Goal: Transaction & Acquisition: Purchase product/service

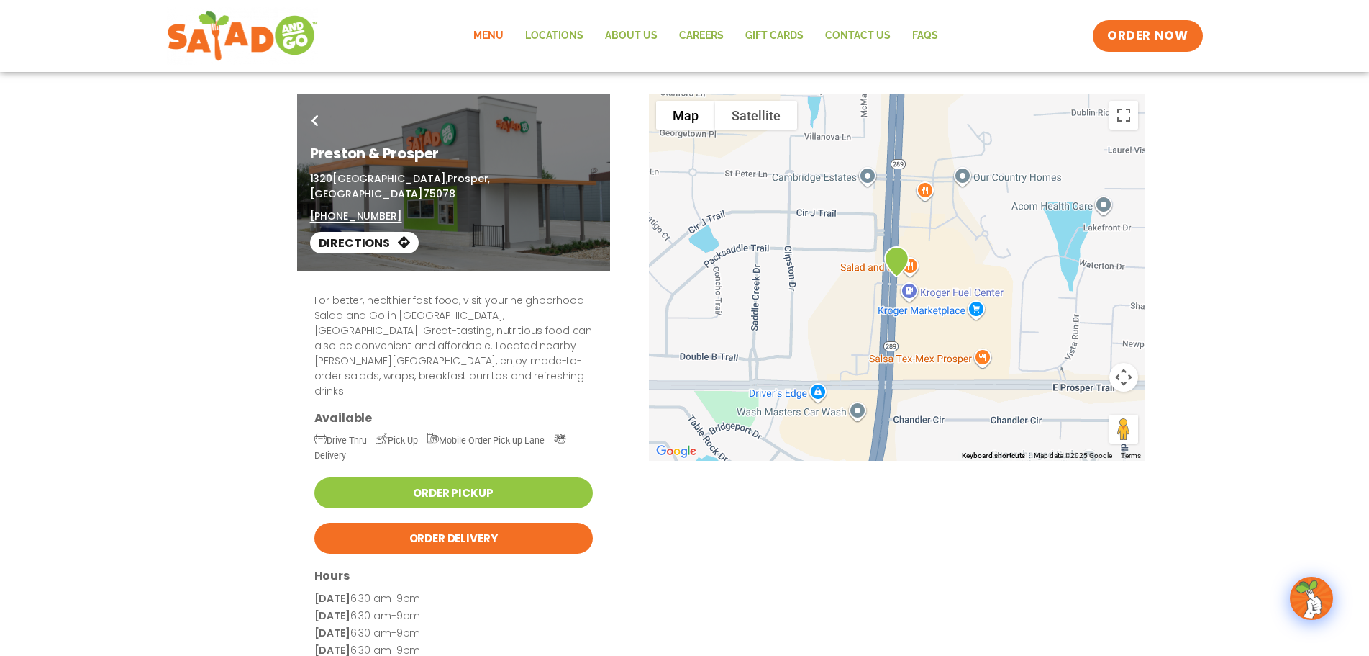
click at [495, 33] on link "Menu" at bounding box center [489, 35] width 52 height 33
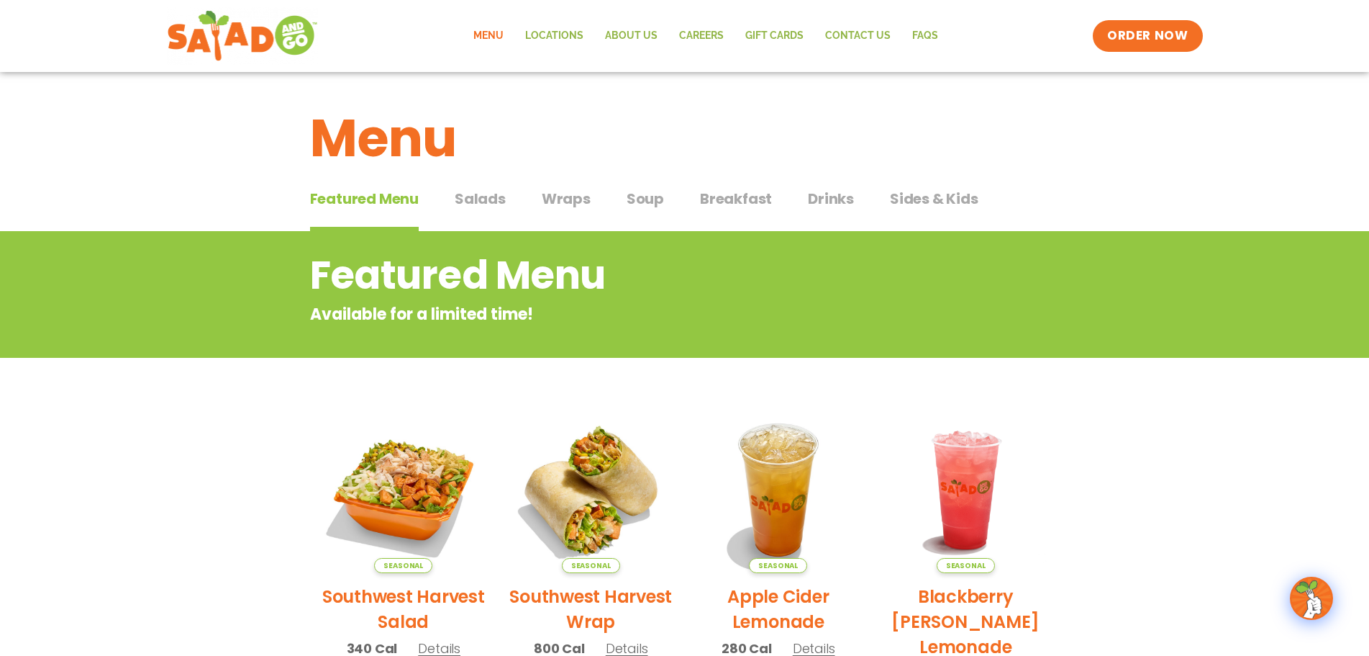
drag, startPoint x: 456, startPoint y: 197, endPoint x: 531, endPoint y: 209, distance: 75.7
click at [455, 197] on span "Salads" at bounding box center [480, 199] width 51 height 22
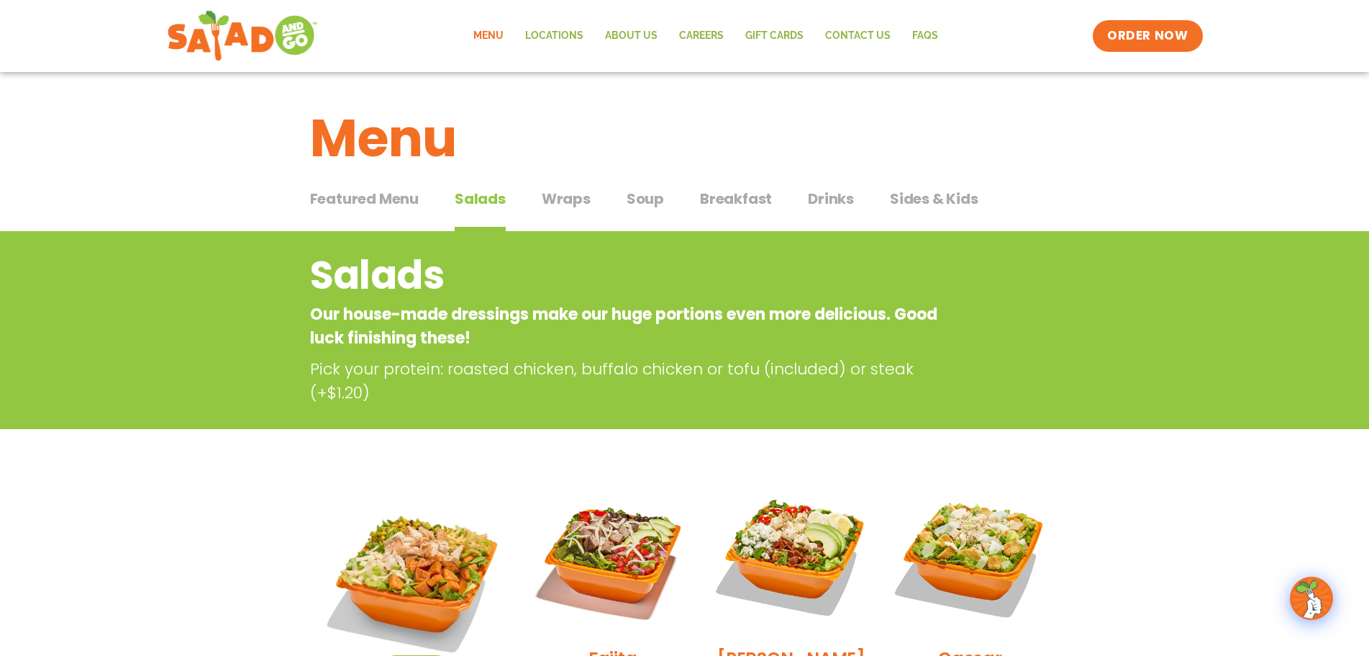
click at [365, 201] on span "Featured Menu" at bounding box center [364, 199] width 109 height 22
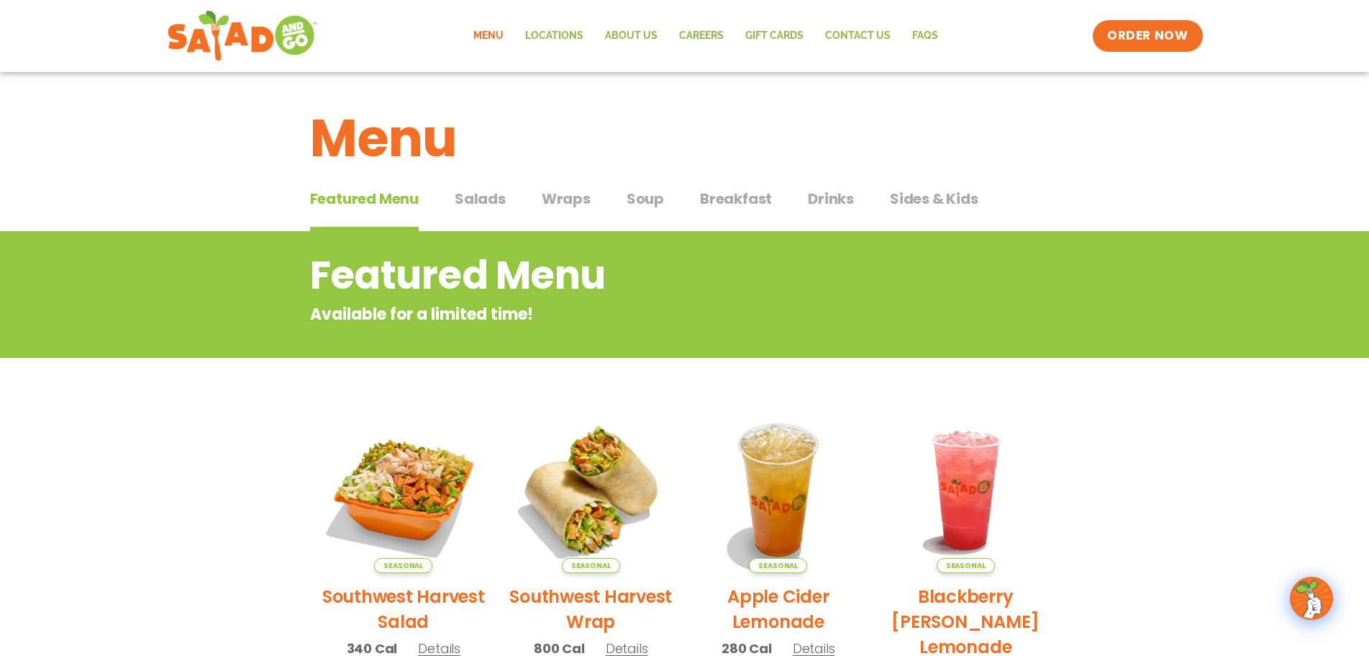
drag, startPoint x: 632, startPoint y: 203, endPoint x: 797, endPoint y: 250, distance: 170.8
click at [638, 205] on span "Soup" at bounding box center [645, 199] width 37 height 22
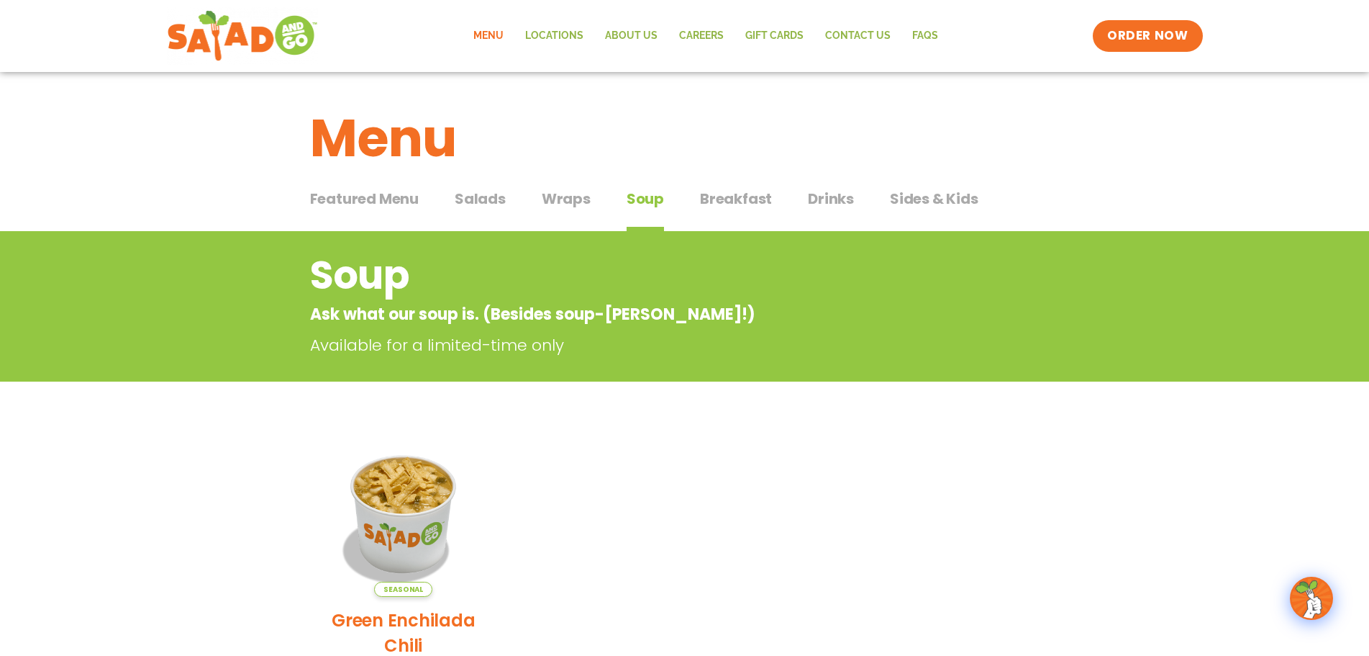
scroll to position [72, 0]
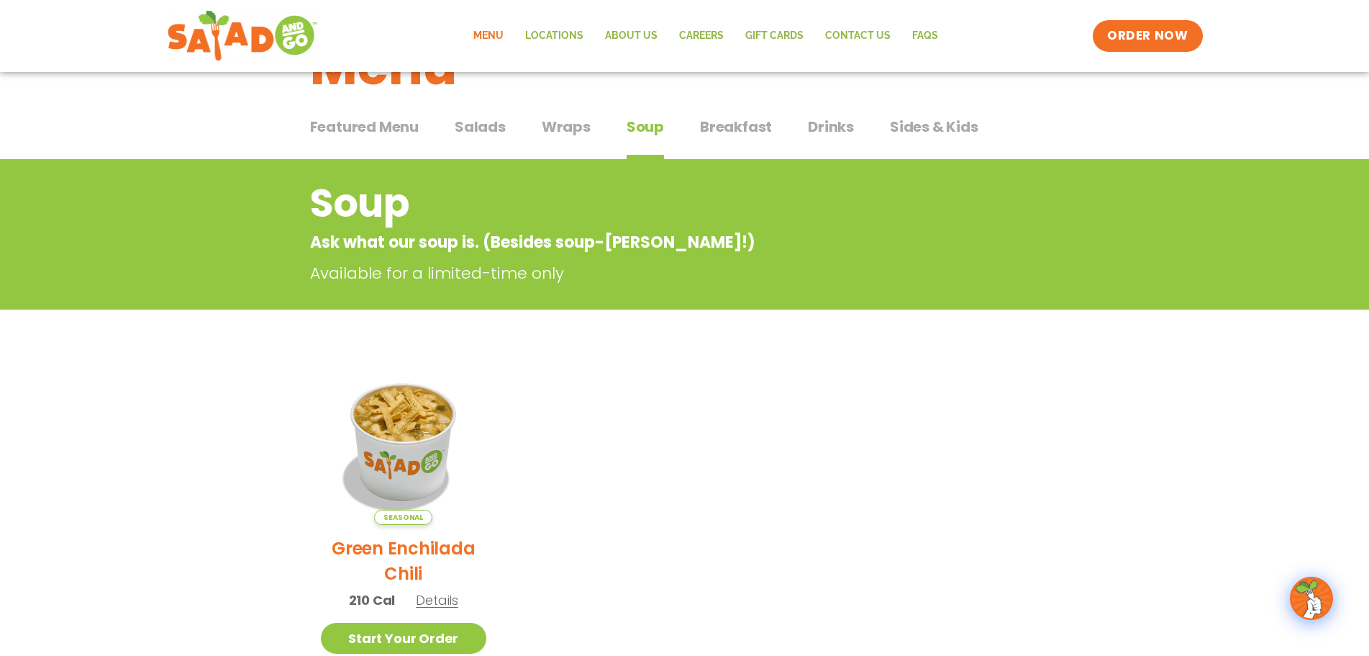
click at [499, 137] on button "Salads Salads" at bounding box center [480, 138] width 51 height 44
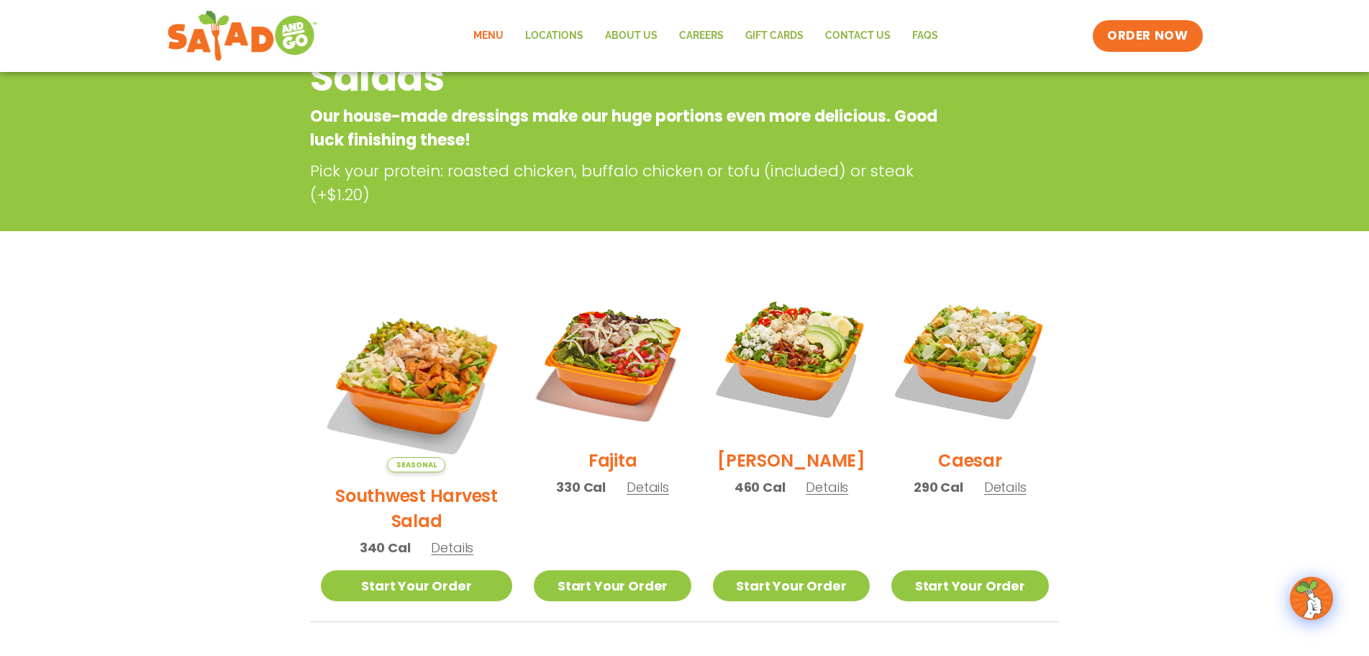
scroll to position [216, 0]
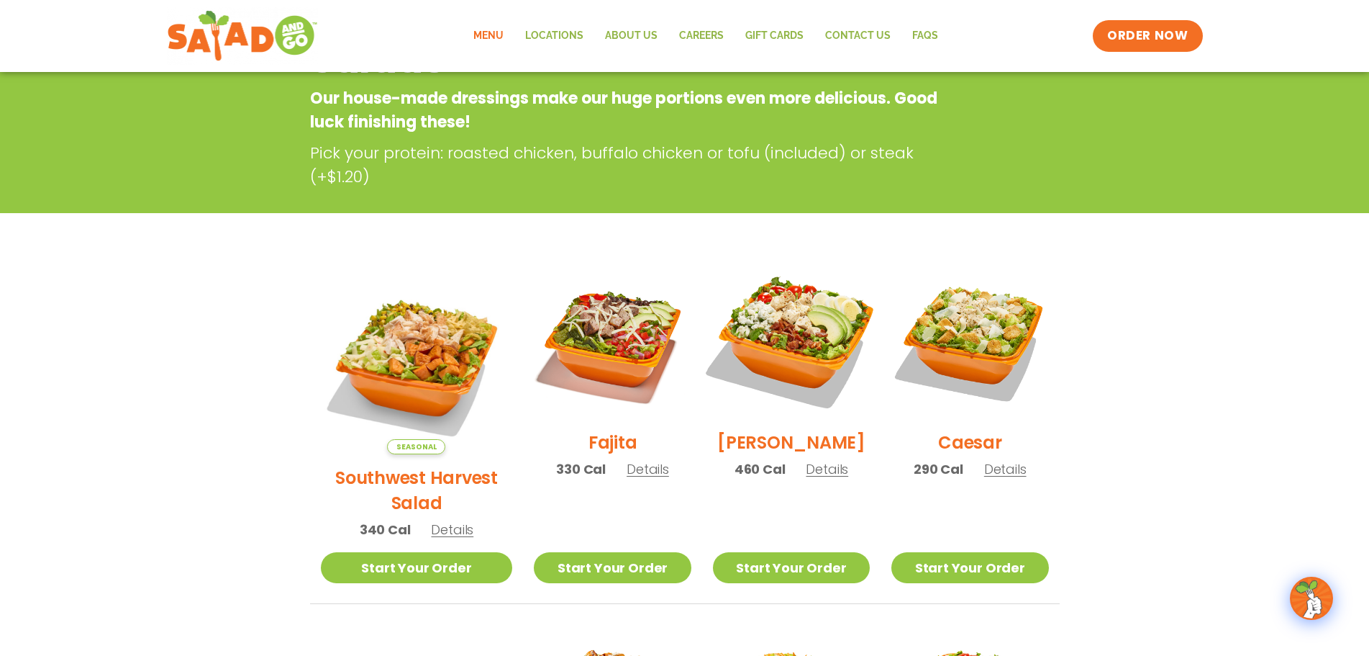
click at [795, 354] on img at bounding box center [791, 340] width 184 height 184
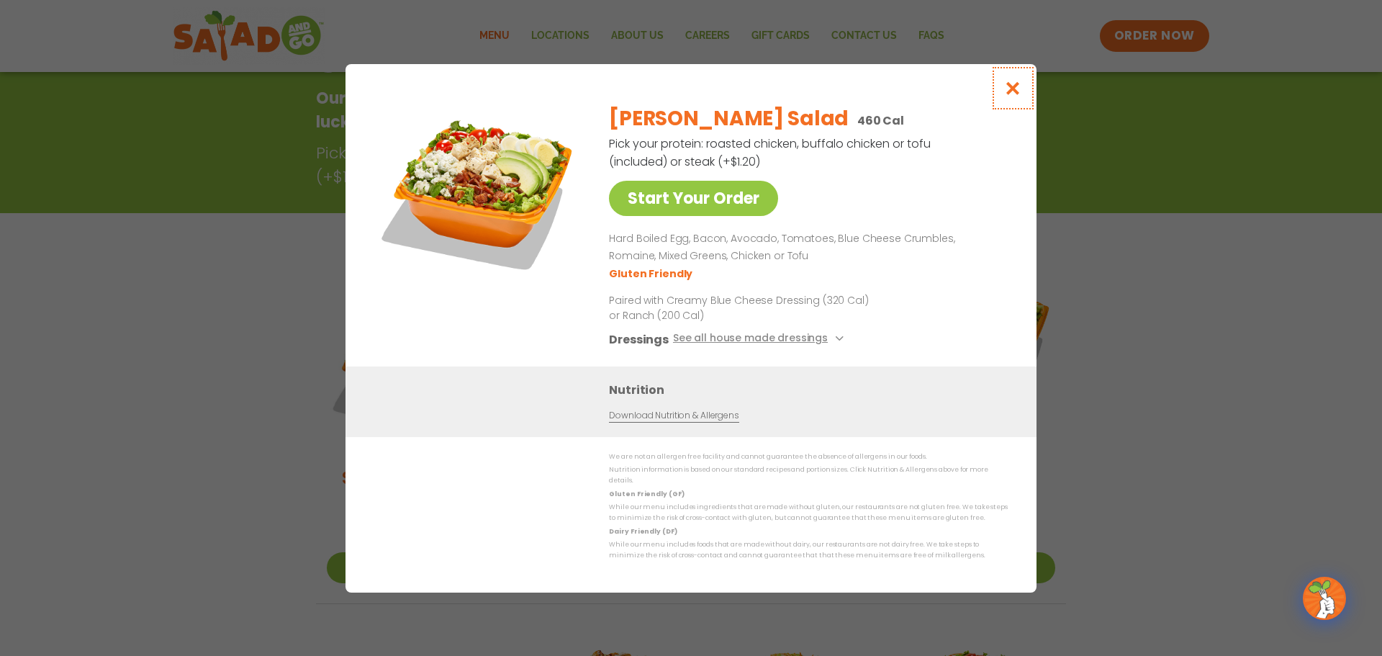
click at [1019, 89] on icon "Close modal" at bounding box center [1013, 88] width 18 height 15
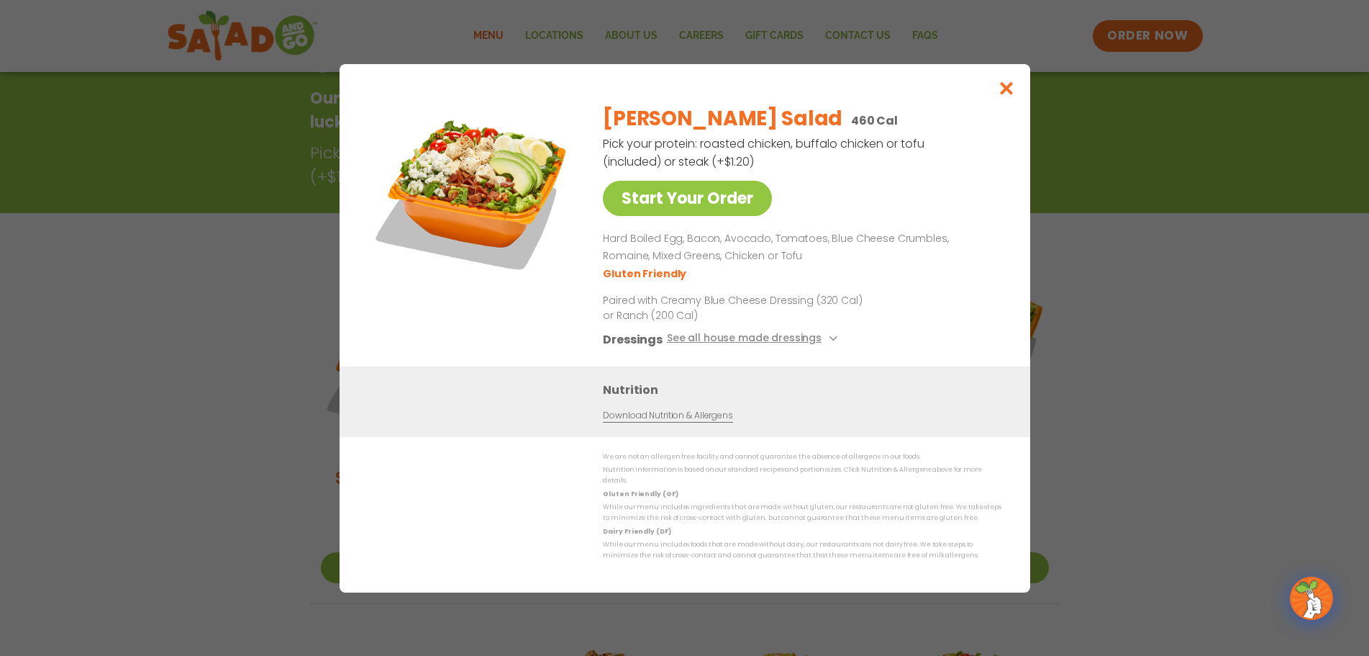
scroll to position [231, 0]
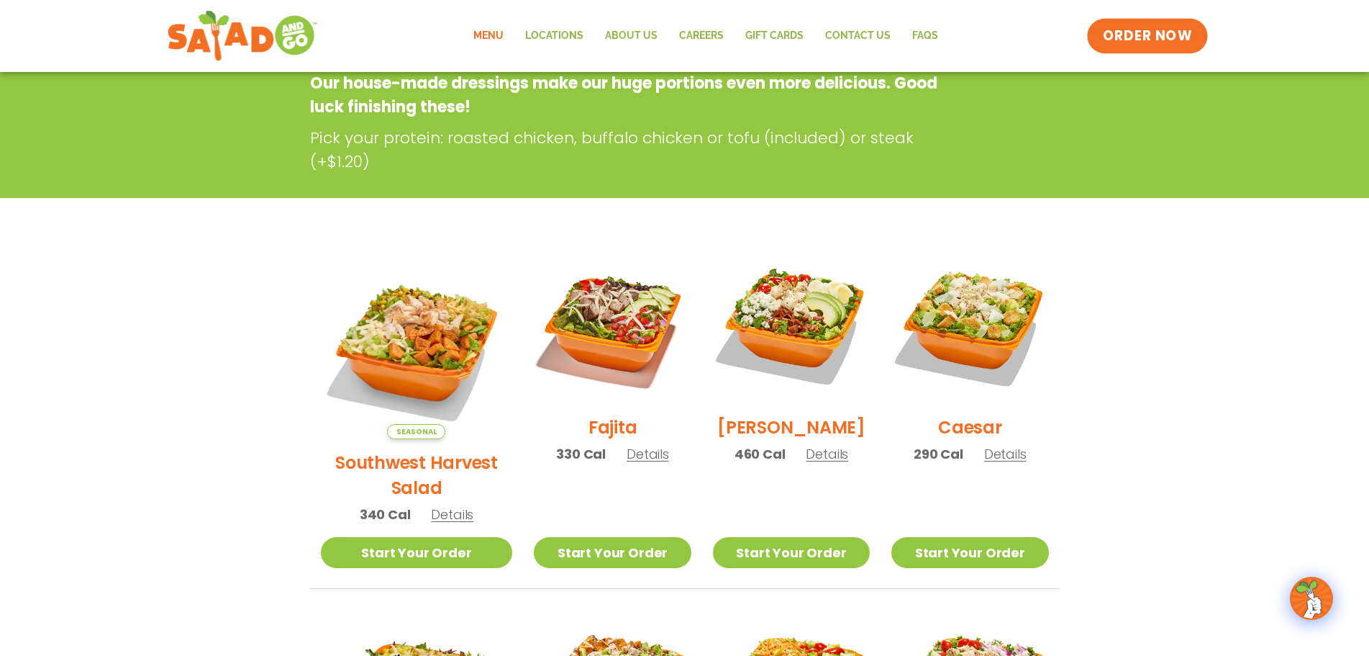
click at [1161, 36] on span "ORDER NOW" at bounding box center [1147, 36] width 89 height 19
